Goal: Information Seeking & Learning: Learn about a topic

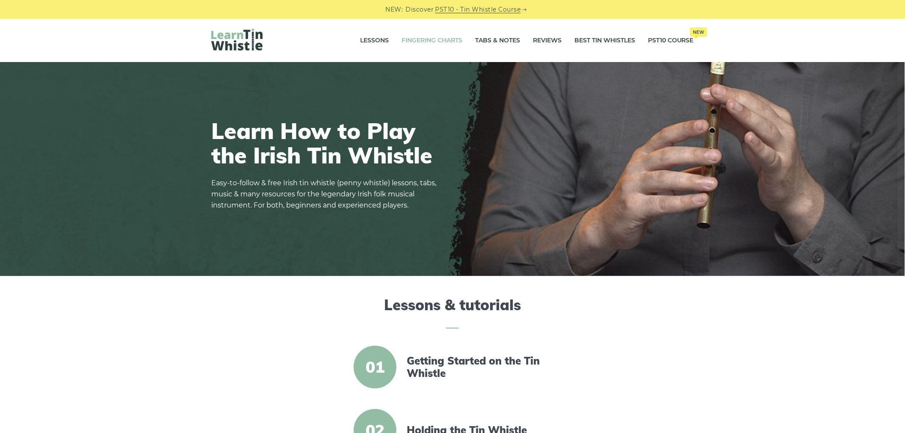
click at [425, 39] on link "Fingering Charts" at bounding box center [432, 40] width 61 height 21
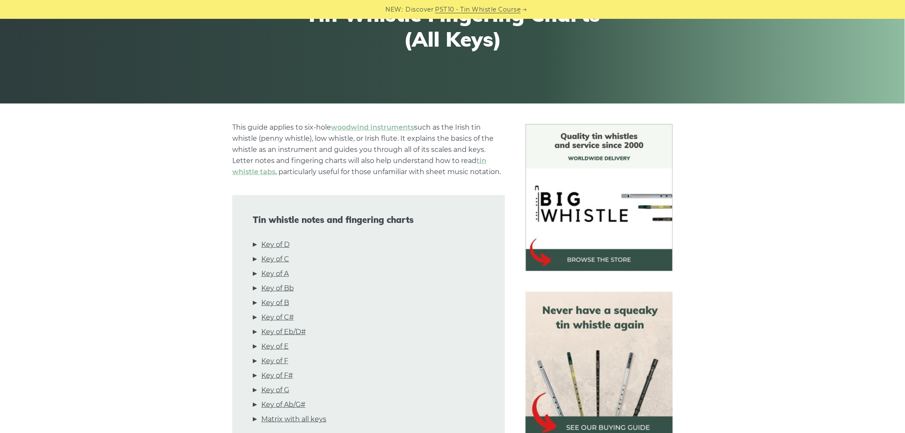
scroll to position [142, 0]
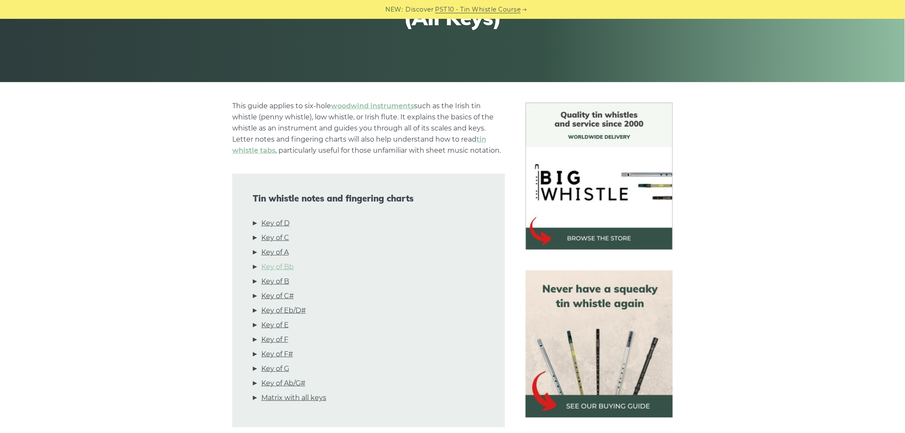
click at [288, 265] on link "Key of Bb" at bounding box center [277, 266] width 33 height 11
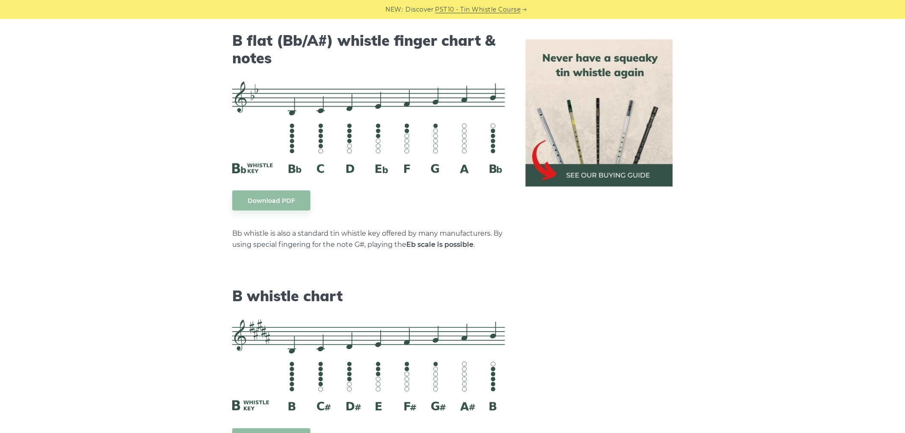
scroll to position [2658, 0]
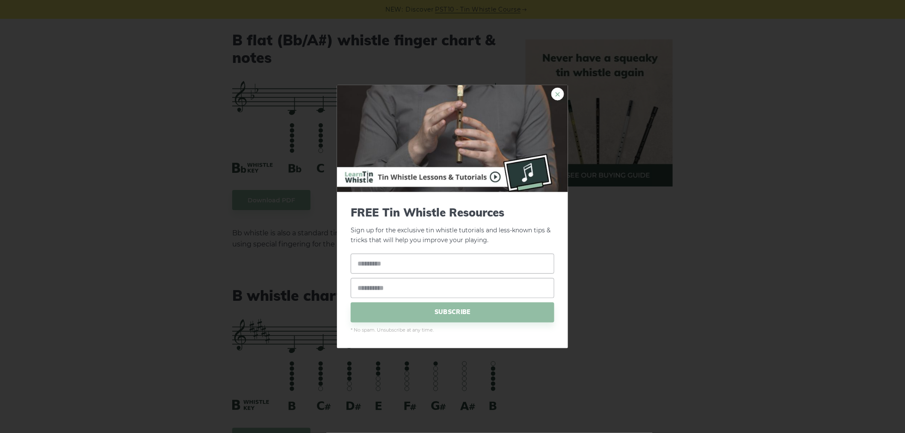
click at [559, 96] on link "×" at bounding box center [558, 94] width 13 height 13
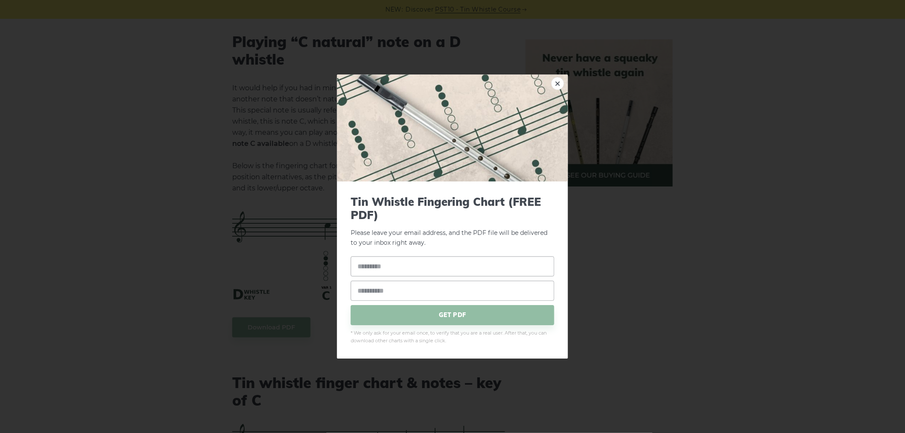
scroll to position [1706, 0]
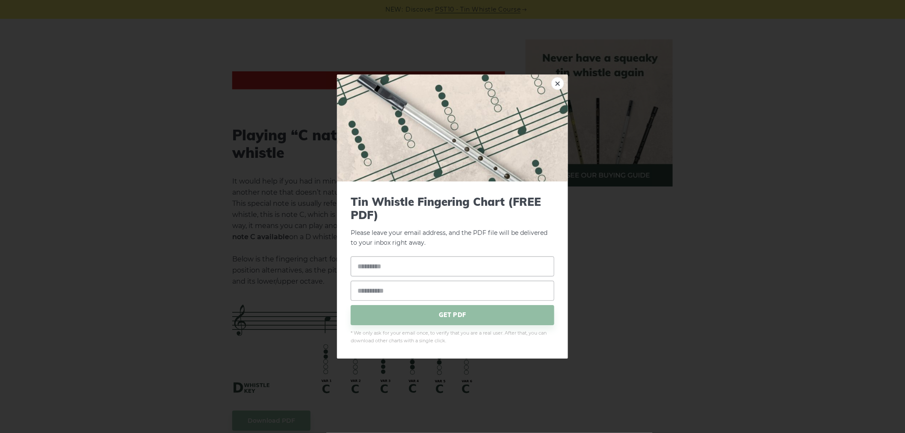
click at [557, 83] on link "×" at bounding box center [558, 83] width 13 height 13
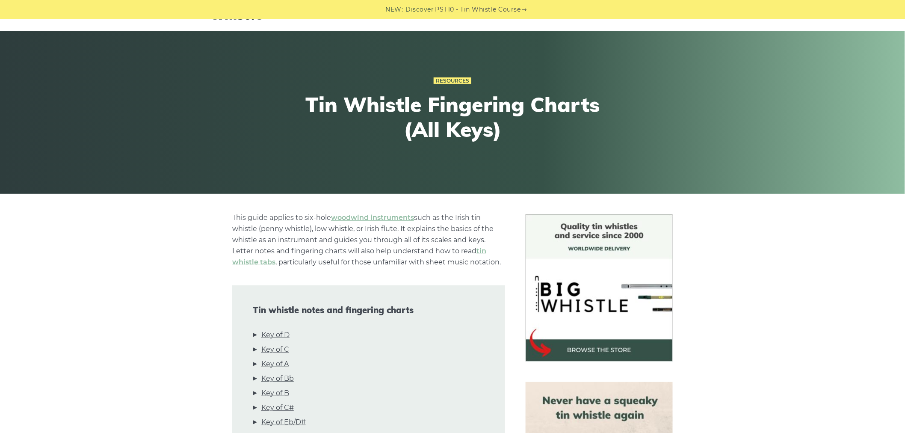
scroll to position [0, 0]
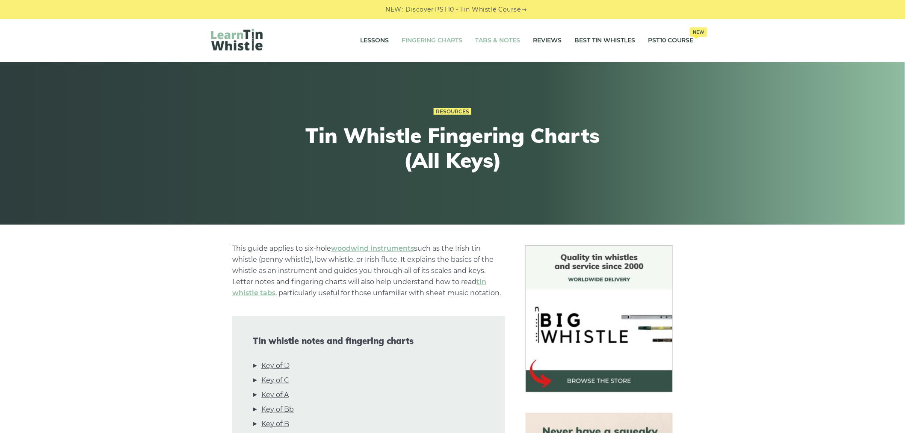
click at [502, 40] on link "Tabs & Notes" at bounding box center [497, 40] width 45 height 21
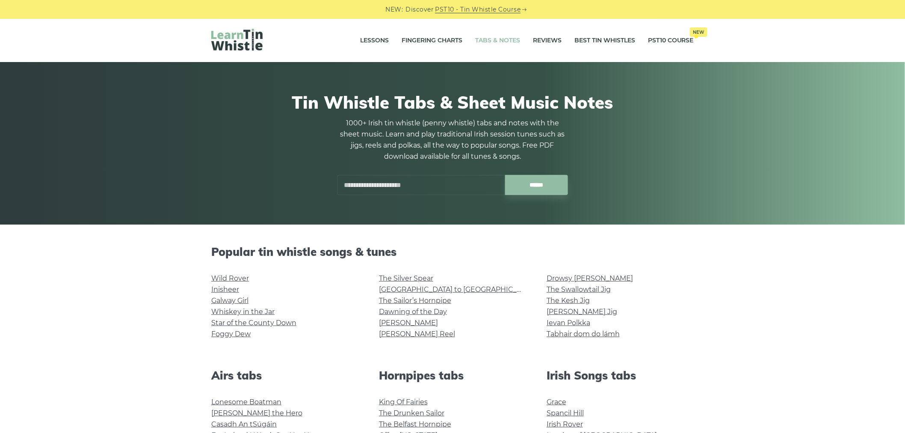
click at [407, 186] on input "text" at bounding box center [422, 185] width 168 height 20
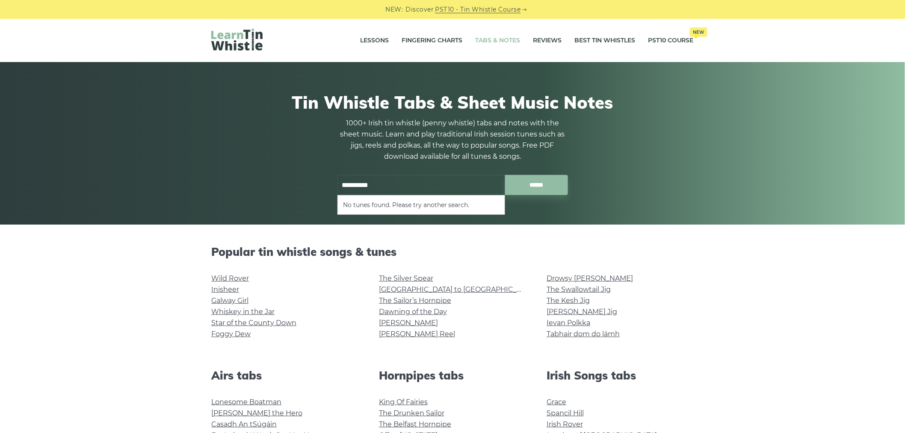
type input "**********"
click at [505, 175] on input "******" at bounding box center [536, 185] width 63 height 20
